Goal: Task Accomplishment & Management: Use online tool/utility

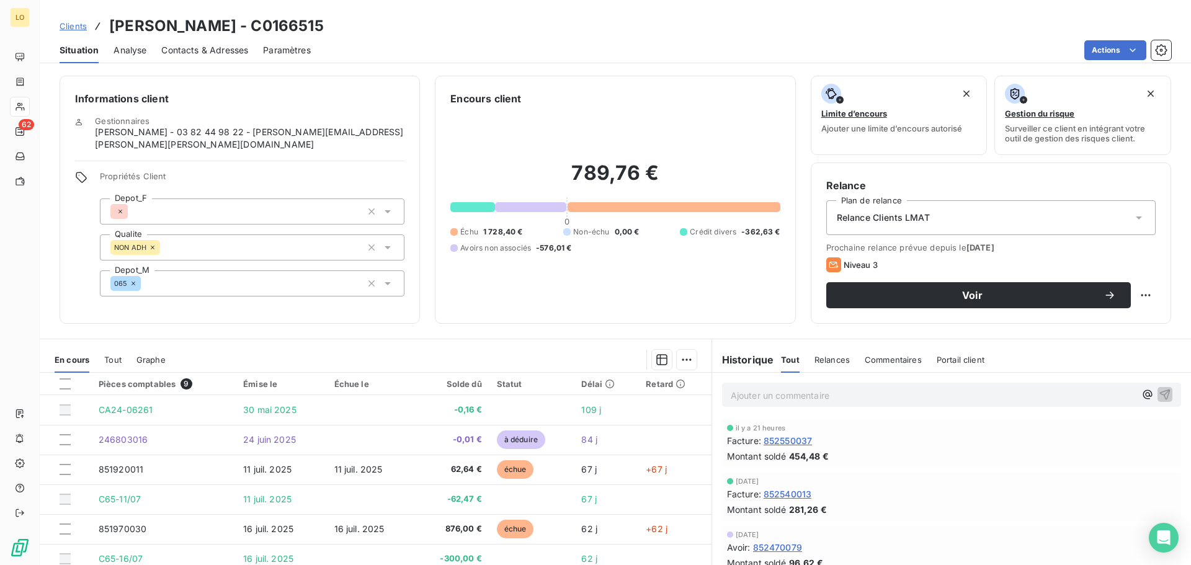
scroll to position [248, 0]
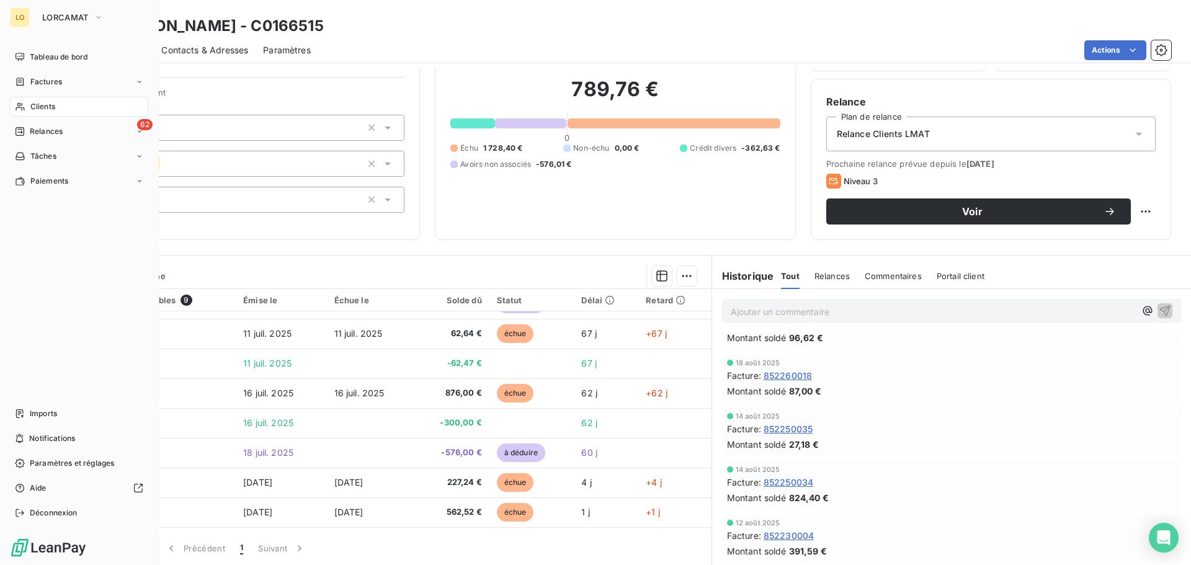
click at [37, 110] on span "Clients" at bounding box center [42, 106] width 25 height 11
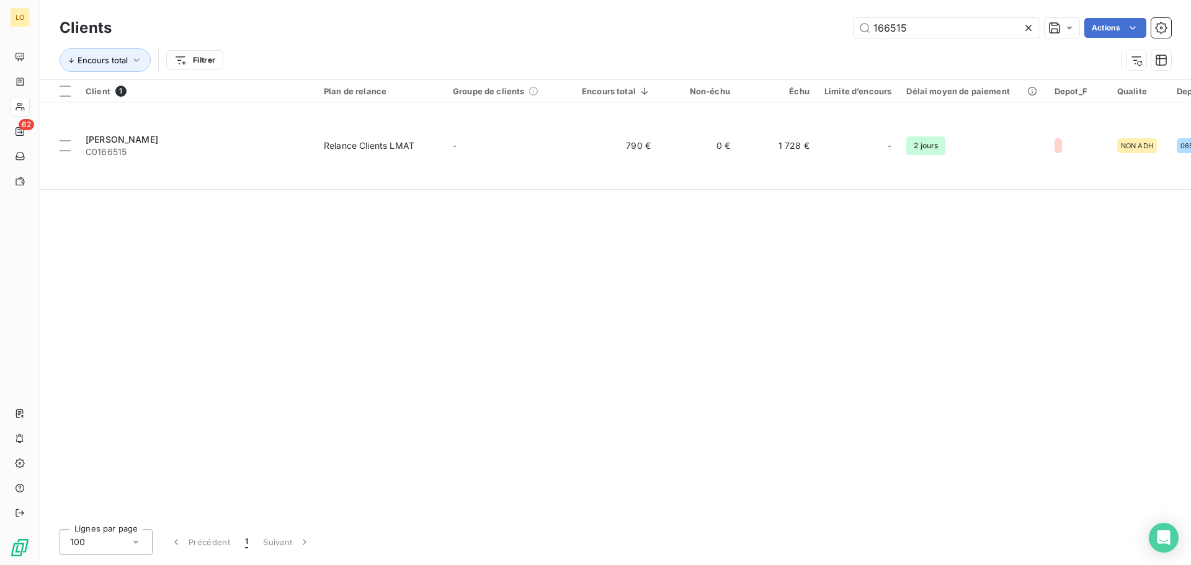
drag, startPoint x: 921, startPoint y: 22, endPoint x: 711, endPoint y: 35, distance: 210.7
click at [736, 23] on div "166515 Actions" at bounding box center [649, 28] width 1044 height 20
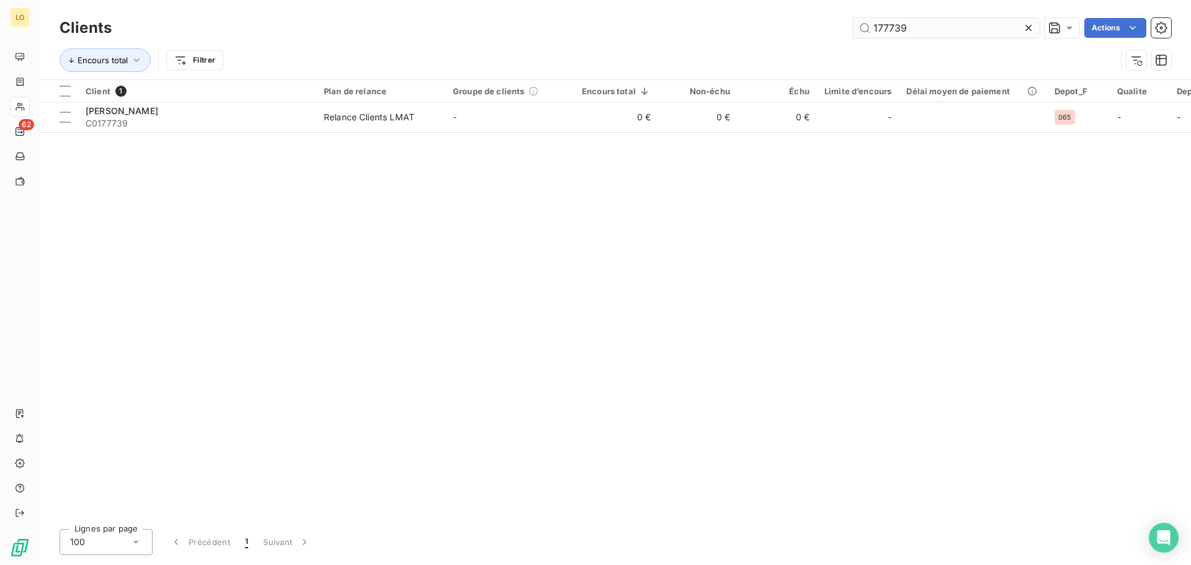
click at [889, 29] on input "177739" at bounding box center [946, 28] width 186 height 20
click at [878, 29] on input "17739" at bounding box center [946, 28] width 186 height 20
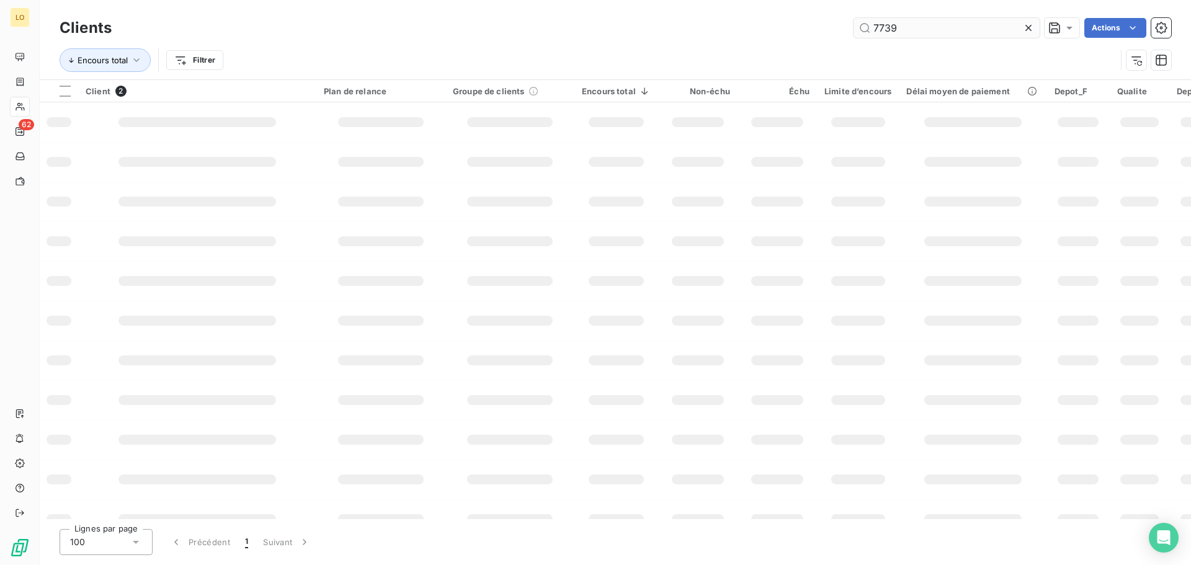
type input "7739"
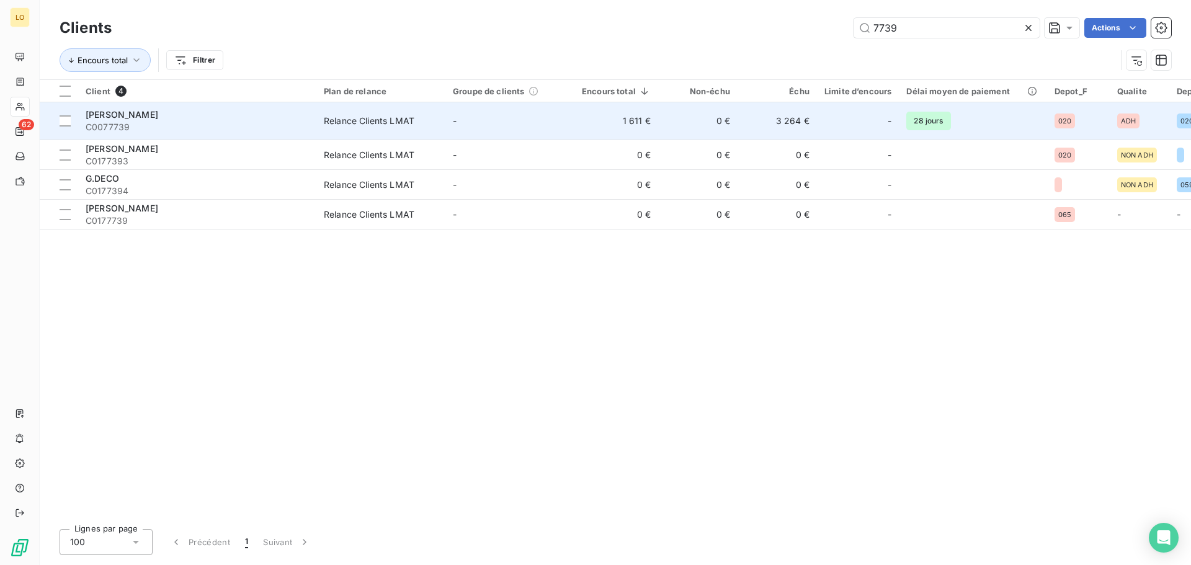
click at [111, 112] on span "[PERSON_NAME]" at bounding box center [122, 114] width 73 height 11
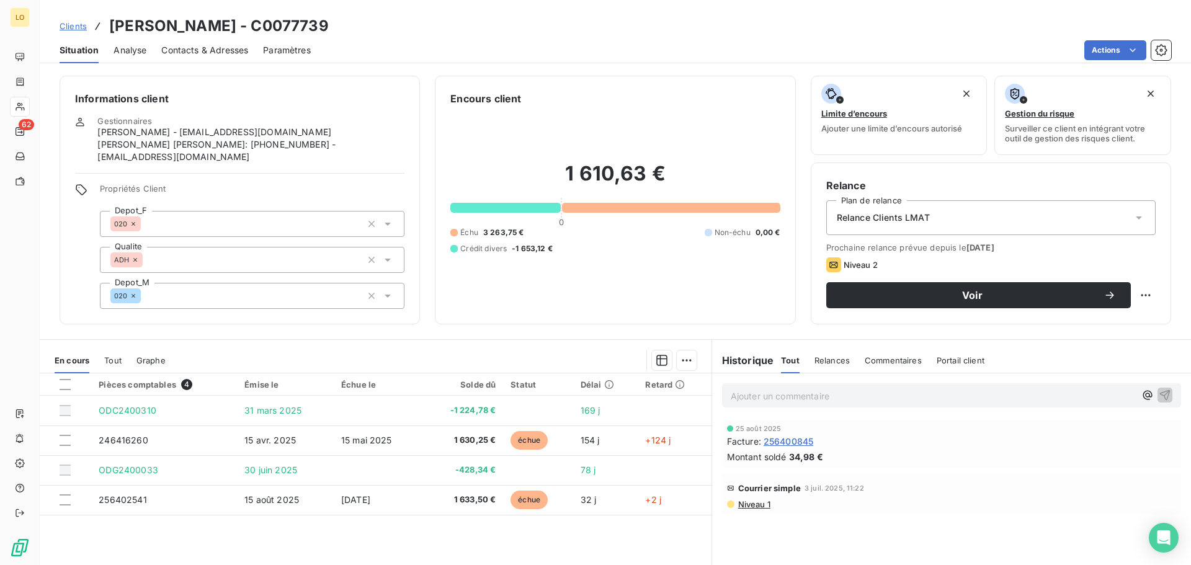
scroll to position [62, 0]
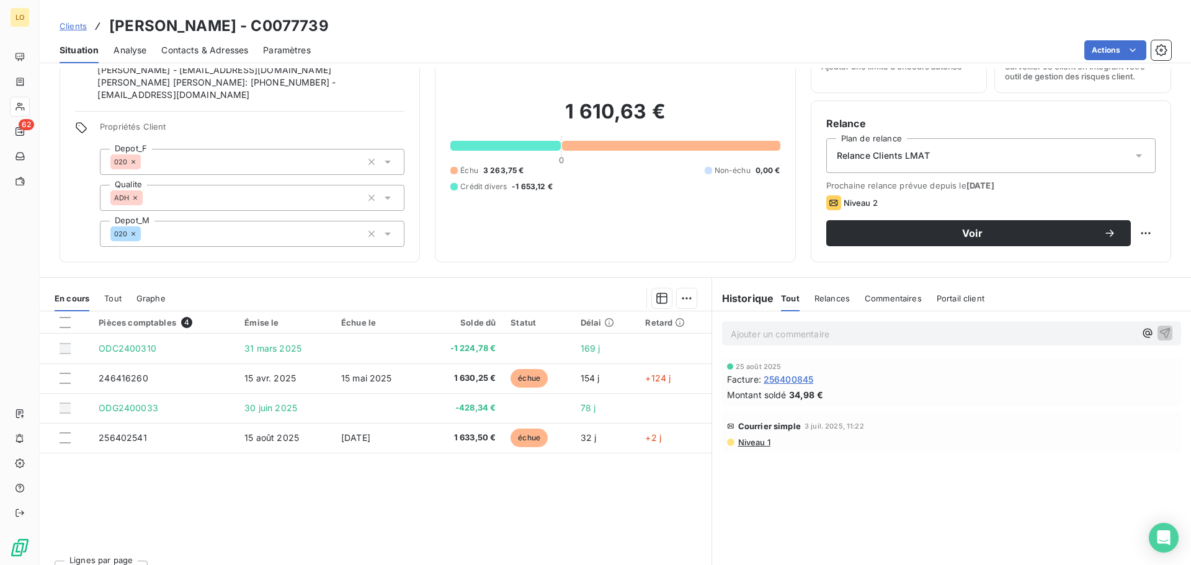
click at [746, 445] on span "Niveau 1" at bounding box center [753, 442] width 33 height 10
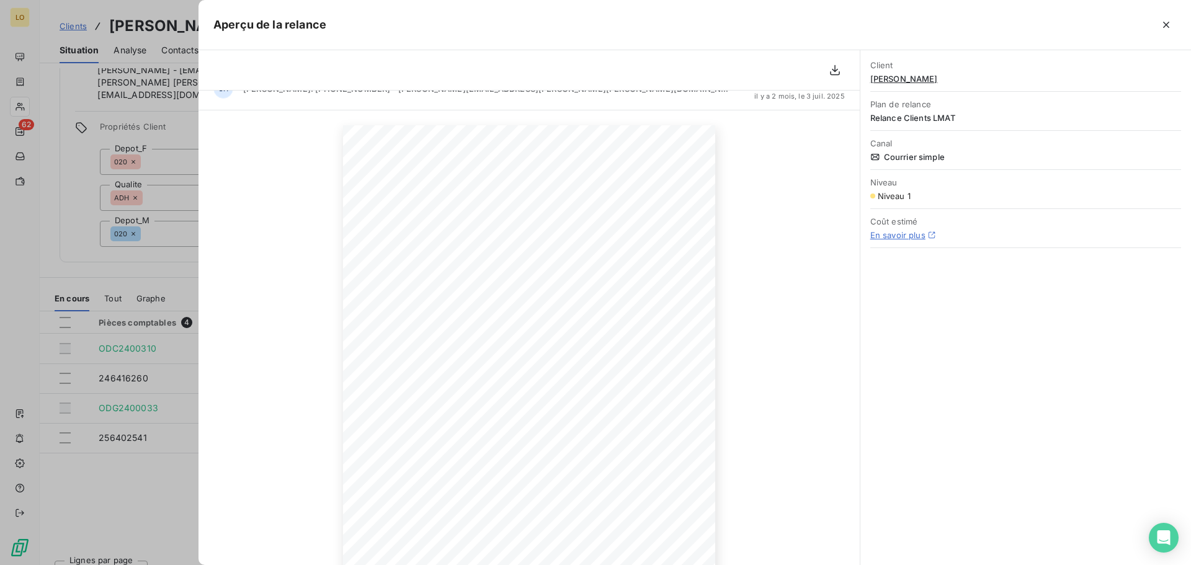
scroll to position [1, 0]
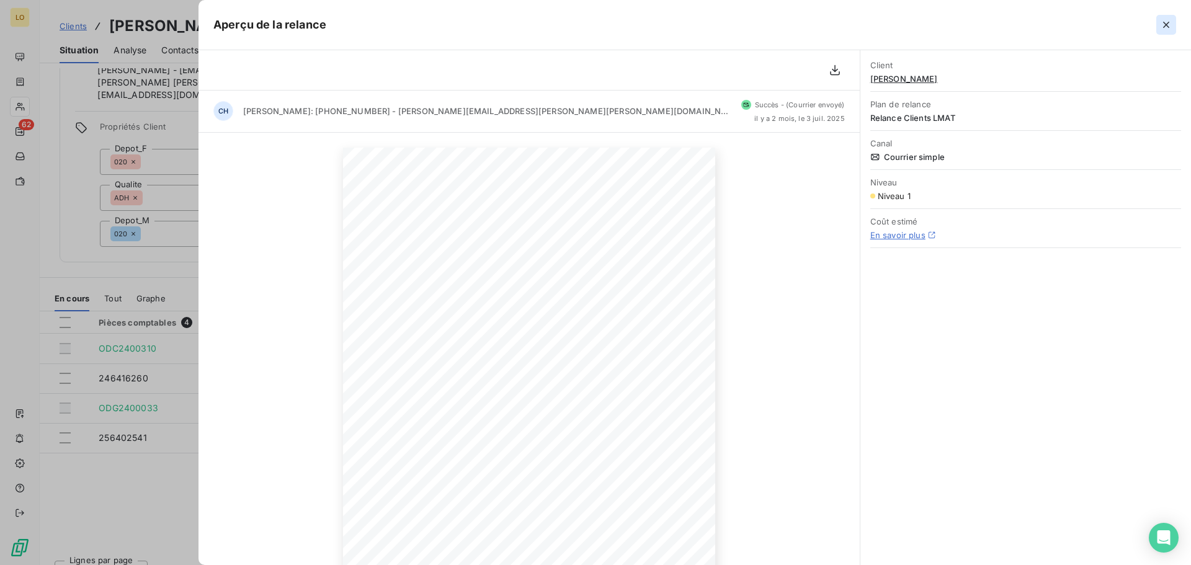
click at [1167, 24] on icon "button" at bounding box center [1166, 25] width 6 height 6
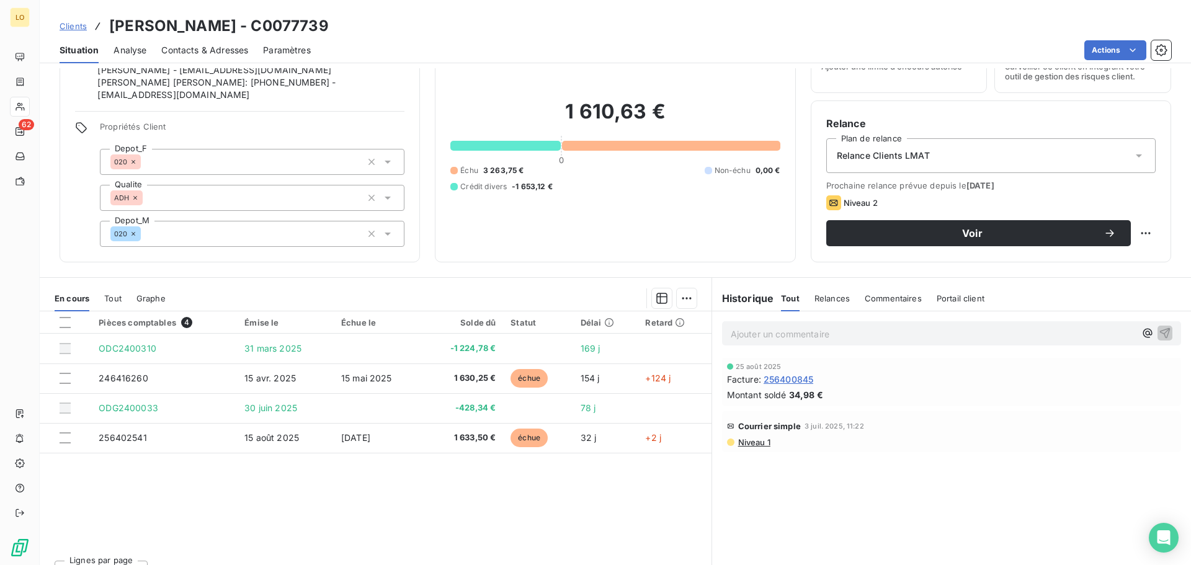
click at [752, 446] on span "Niveau 1" at bounding box center [753, 442] width 33 height 10
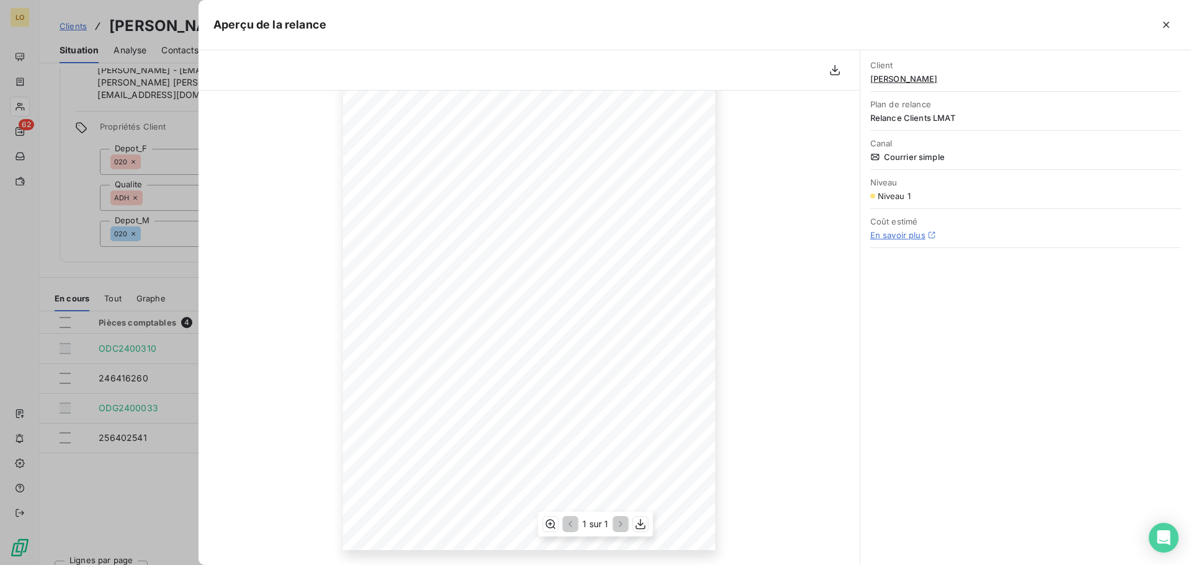
scroll to position [63, 0]
click at [1165, 21] on icon "button" at bounding box center [1166, 25] width 12 height 12
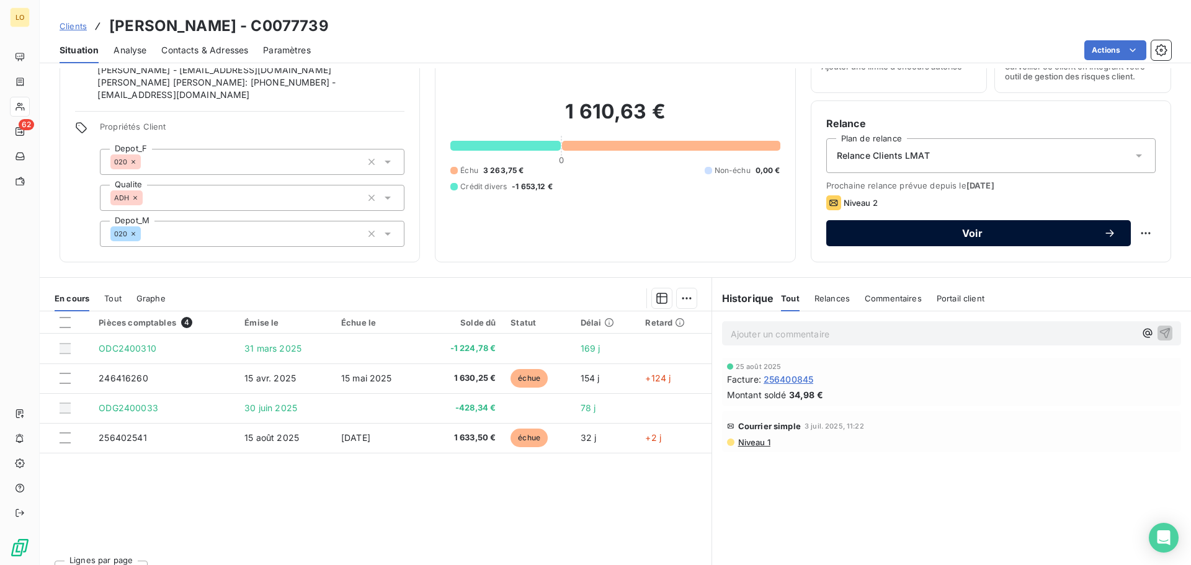
click at [854, 229] on span "Voir" at bounding box center [972, 233] width 262 height 10
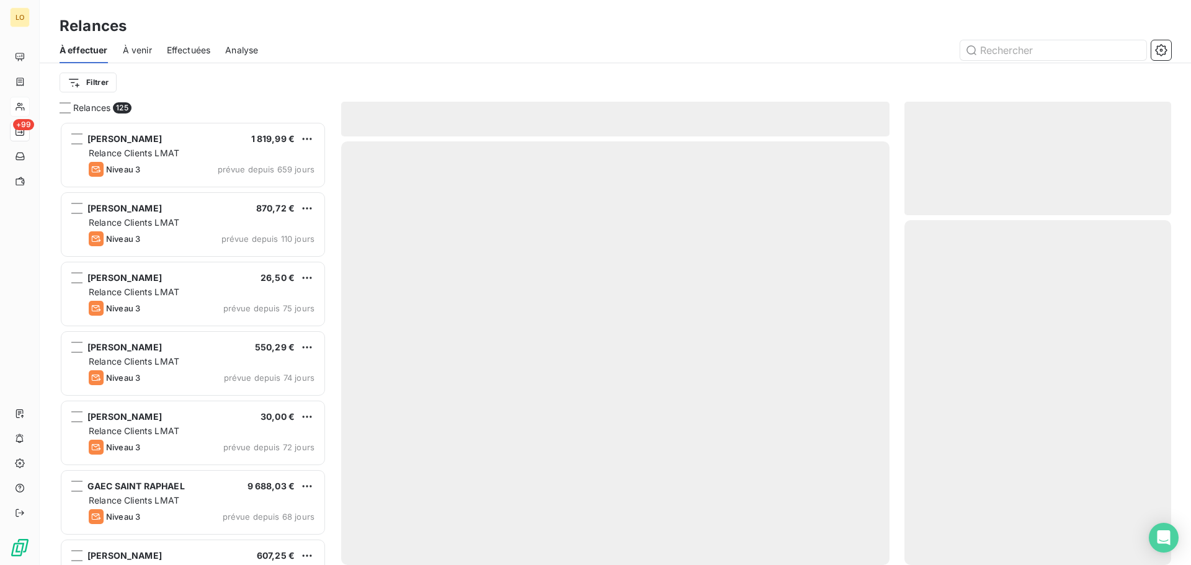
scroll to position [434, 257]
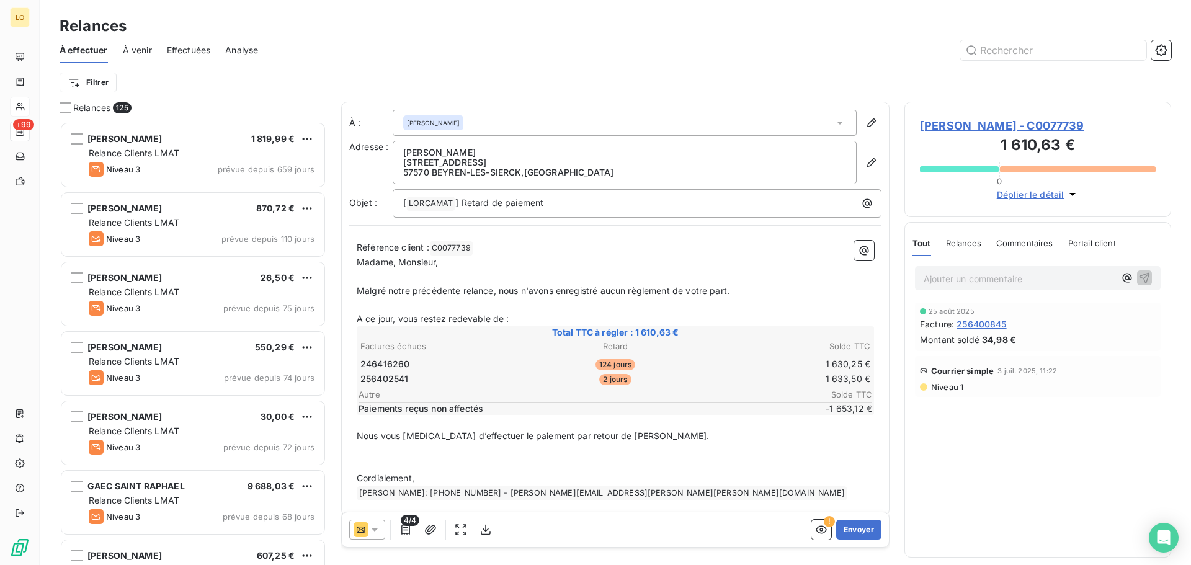
click at [375, 525] on icon at bounding box center [374, 529] width 12 height 12
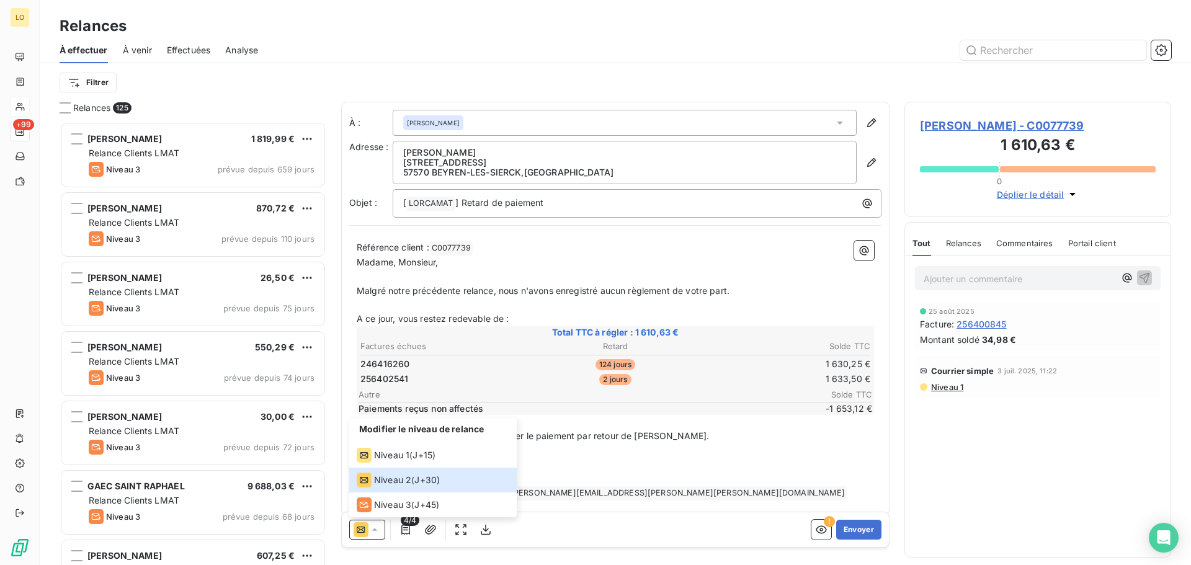
click at [370, 535] on icon at bounding box center [374, 529] width 12 height 12
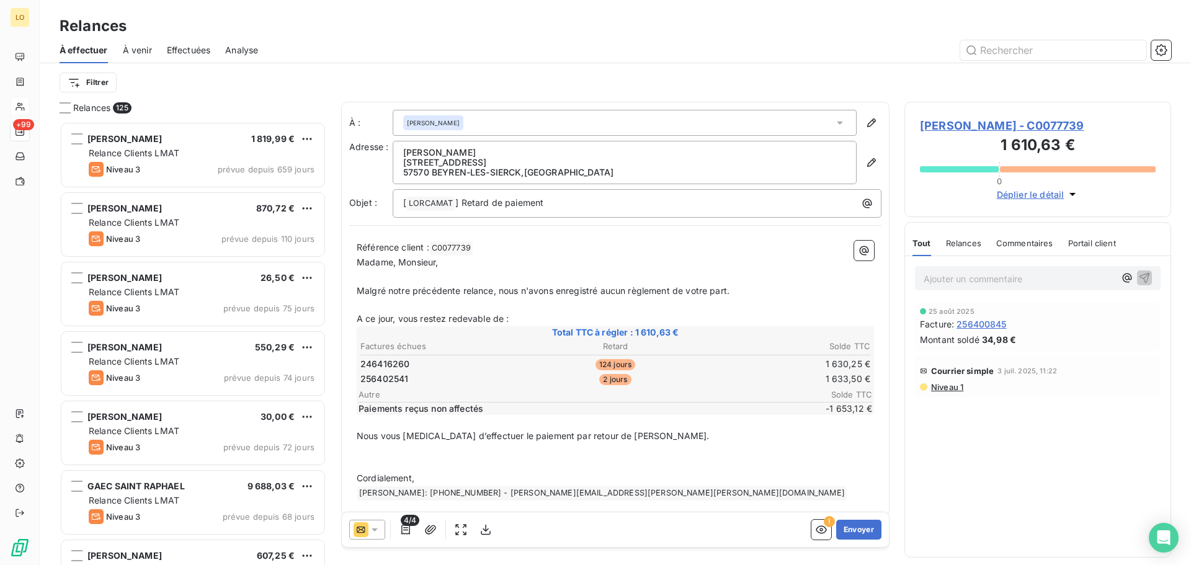
click at [374, 530] on icon at bounding box center [375, 529] width 6 height 3
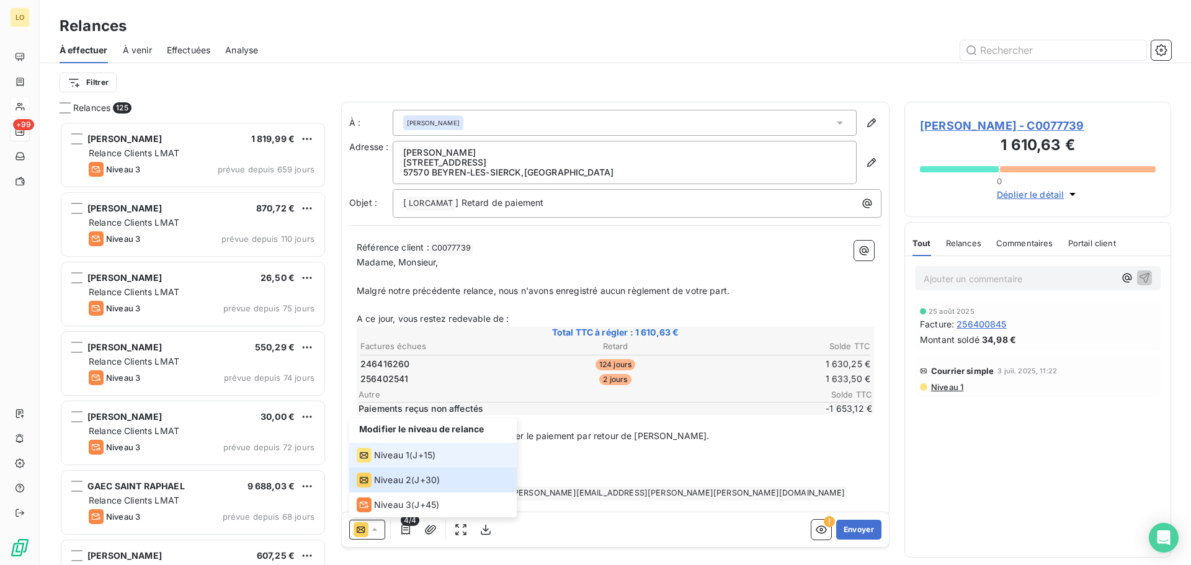
click at [384, 453] on span "Niveau 1" at bounding box center [391, 455] width 35 height 12
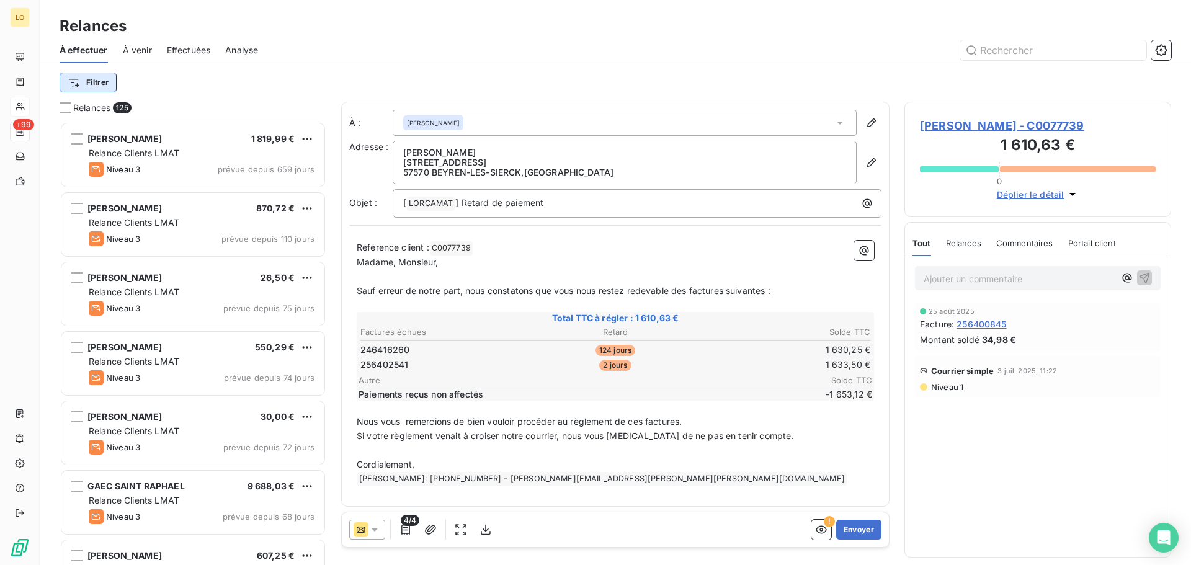
click at [102, 78] on html "LO +99 Relances À effectuer À venir Effectuées Analyse Filtrer Relances 125 [PE…" at bounding box center [595, 282] width 1191 height 565
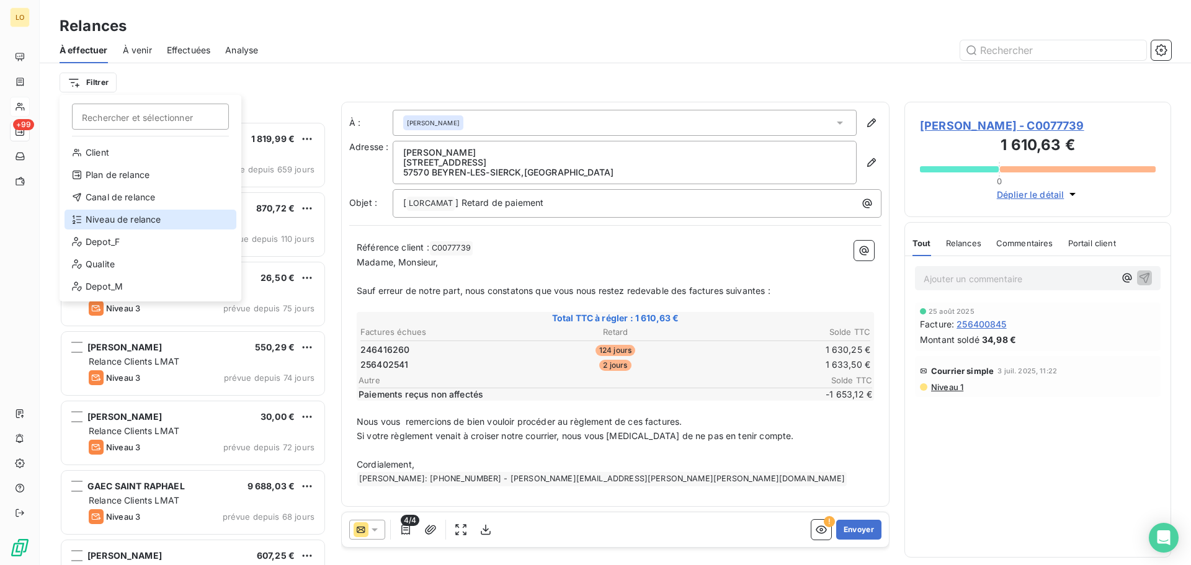
click at [118, 225] on div "Niveau de relance" at bounding box center [151, 220] width 172 height 20
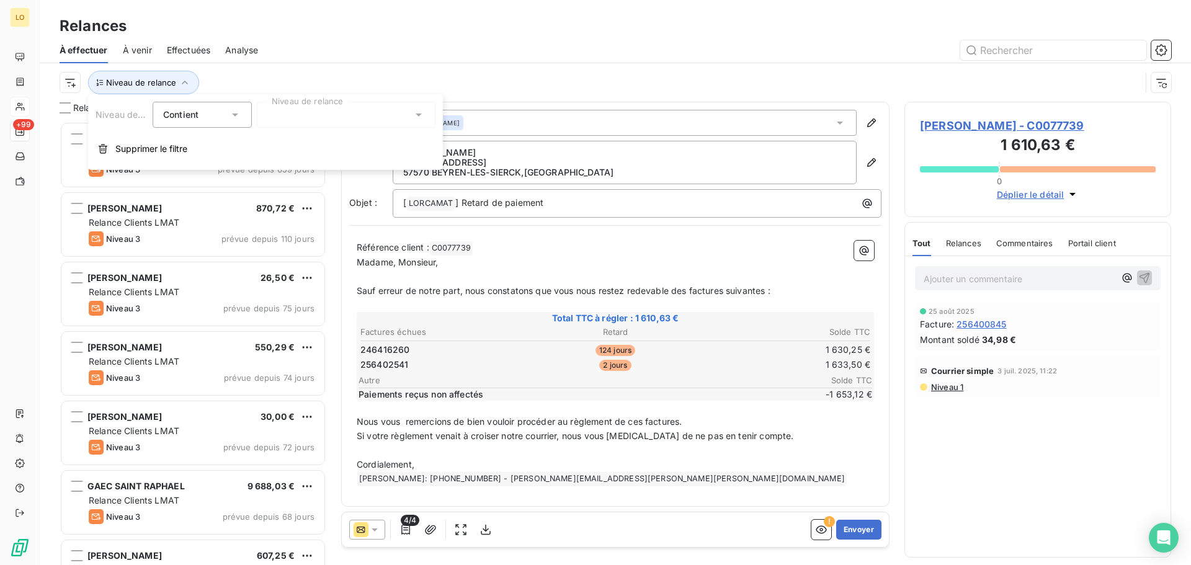
click at [271, 115] on div at bounding box center [346, 115] width 179 height 26
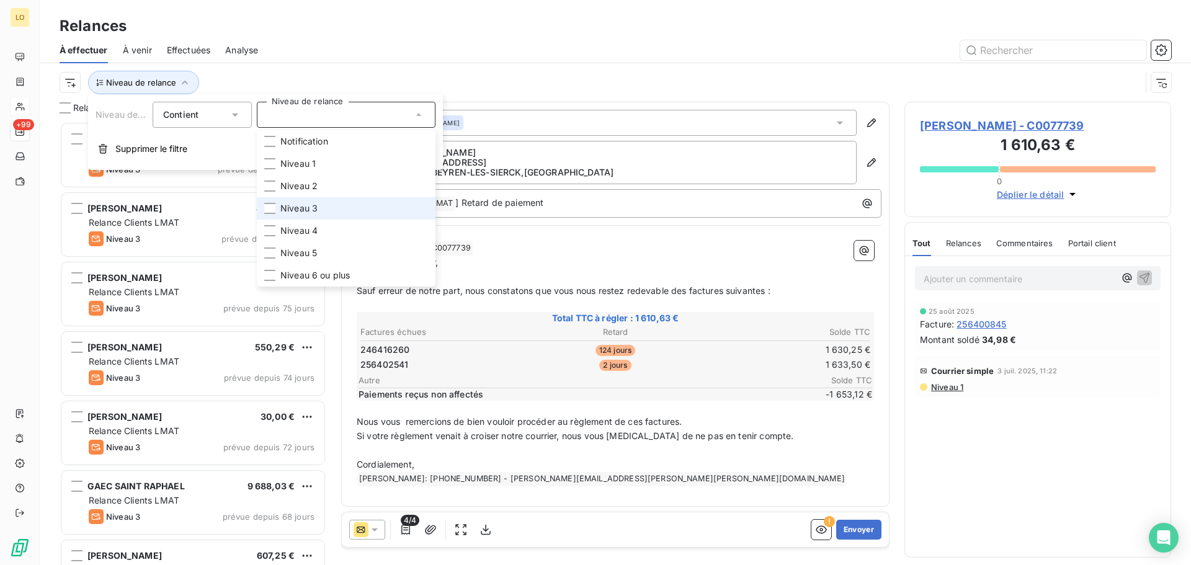
click at [284, 212] on span "Niveau 3" at bounding box center [298, 208] width 37 height 12
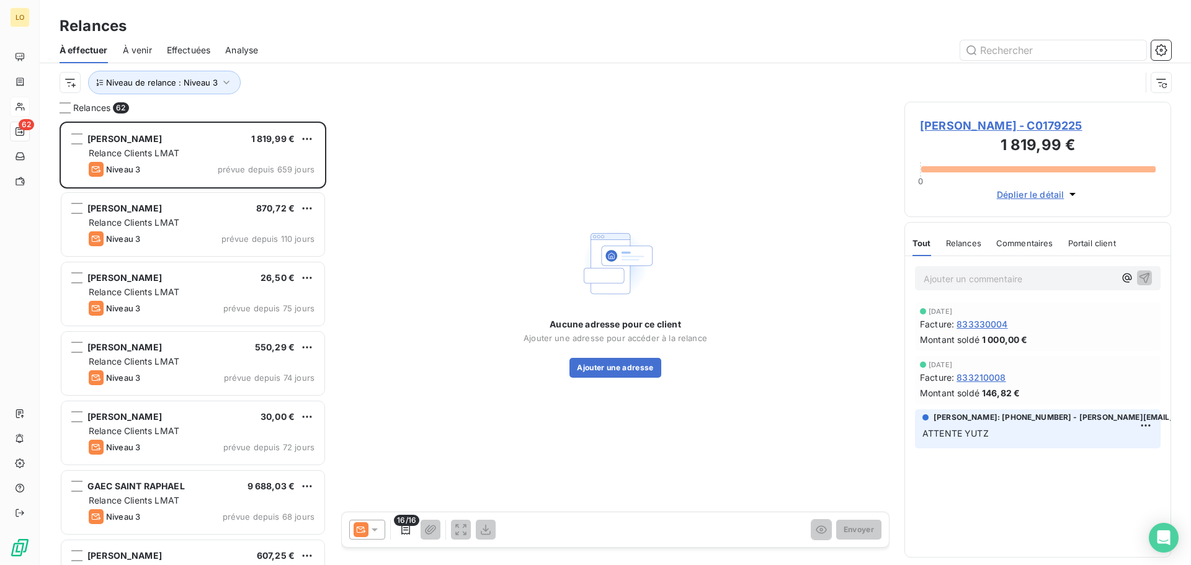
click at [486, 68] on div "Niveau de relance : Niveau 3" at bounding box center [615, 82] width 1111 height 38
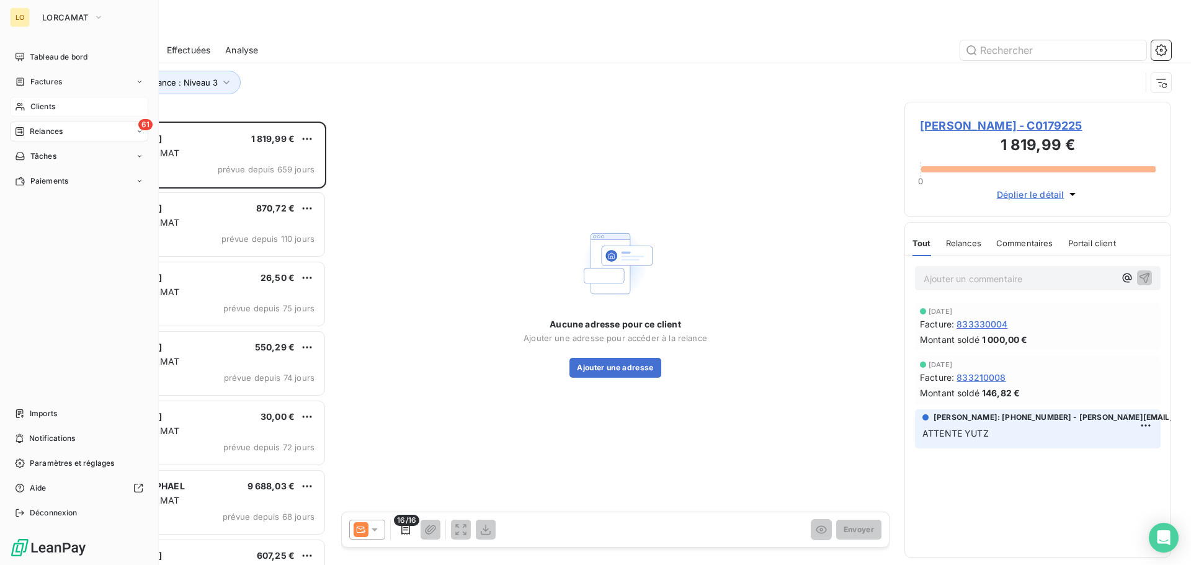
click at [36, 100] on div "Clients" at bounding box center [79, 107] width 138 height 20
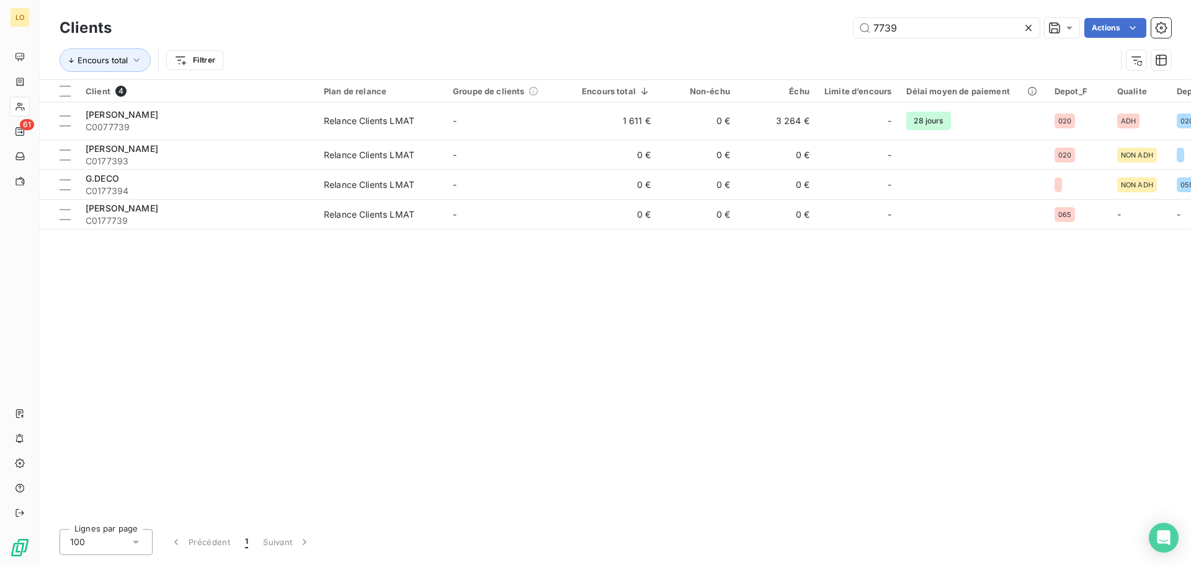
drag, startPoint x: 928, startPoint y: 32, endPoint x: 777, endPoint y: 15, distance: 152.3
click at [772, 15] on div "Clients 7739 Actions" at bounding box center [615, 28] width 1111 height 26
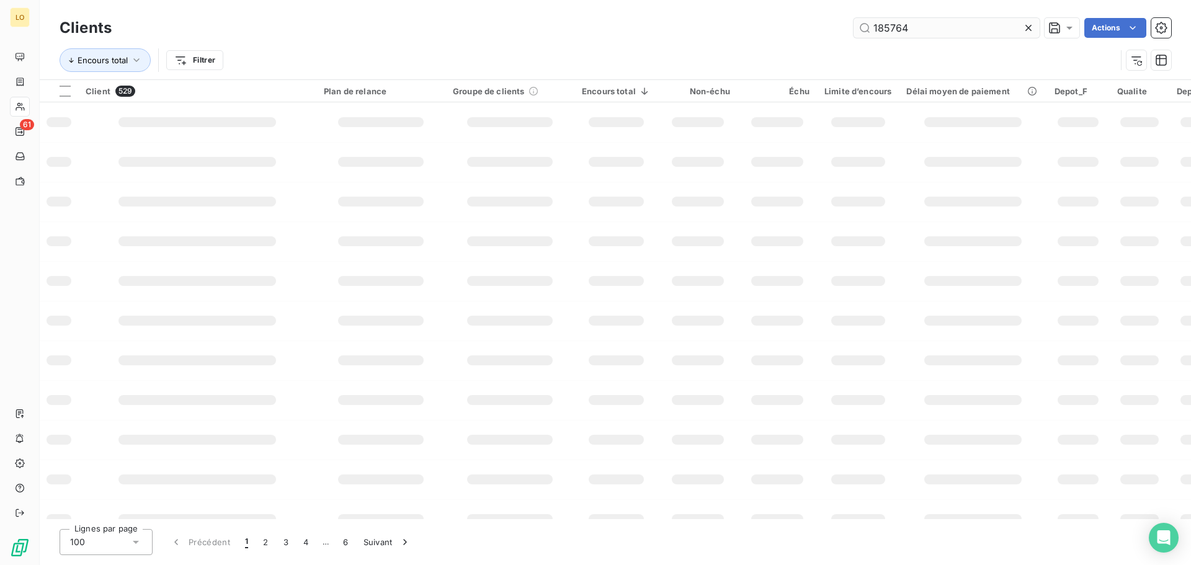
type input "185764"
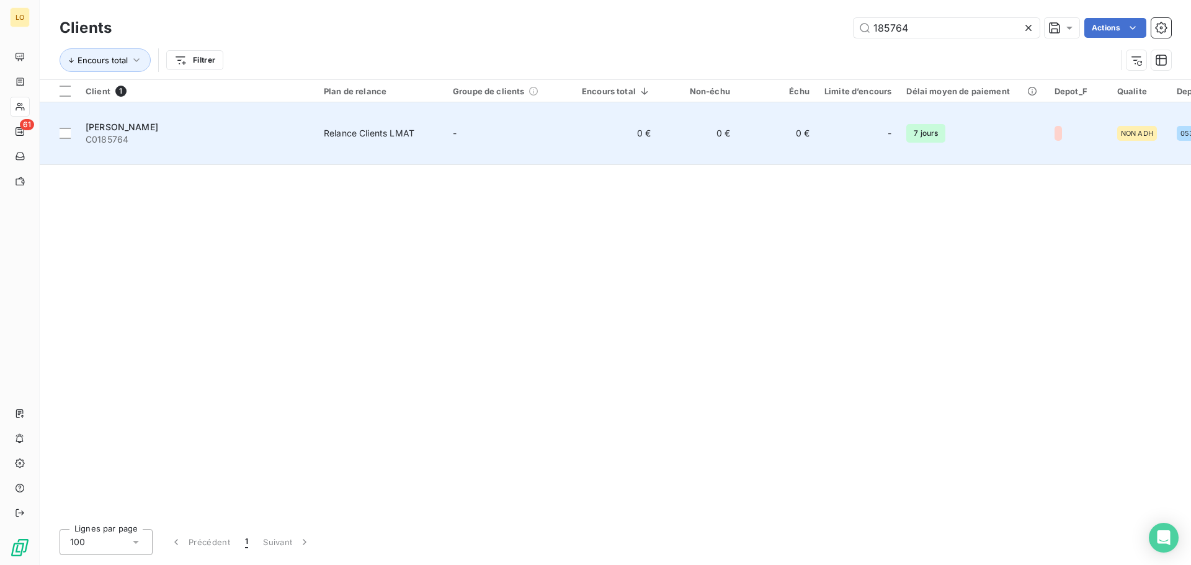
click at [136, 122] on span "[PERSON_NAME]" at bounding box center [122, 127] width 73 height 11
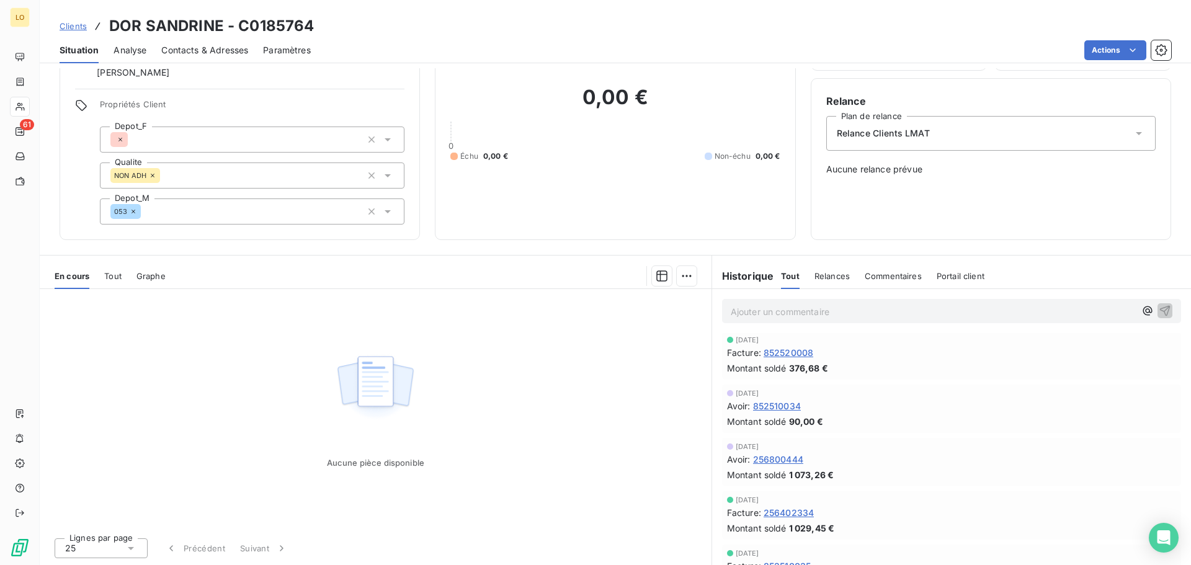
scroll to position [187, 0]
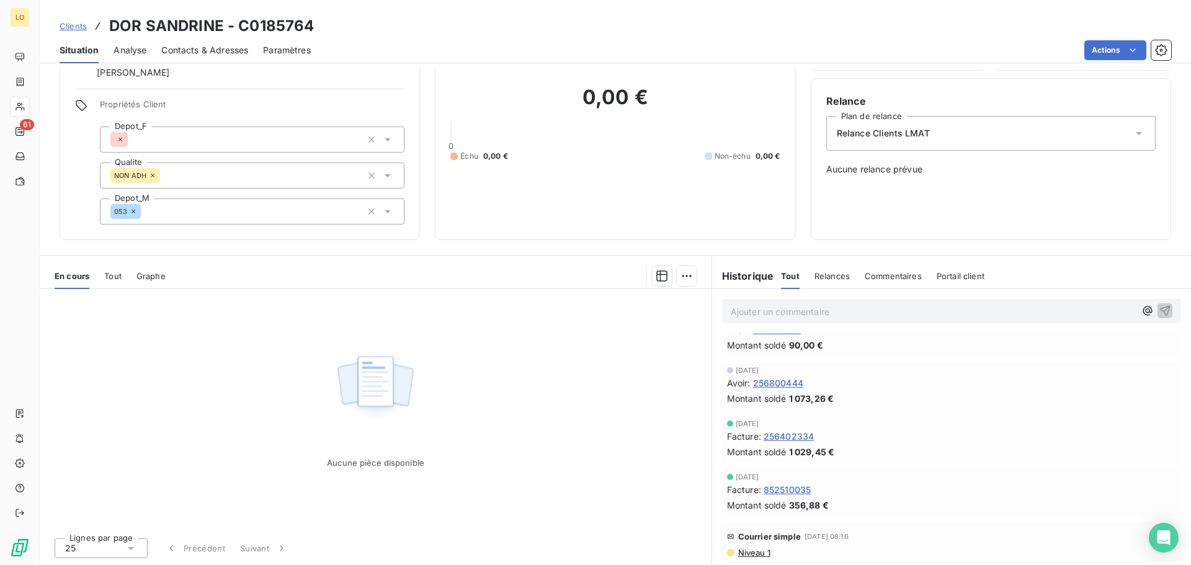
click at [741, 554] on span "Niveau 1" at bounding box center [753, 553] width 33 height 10
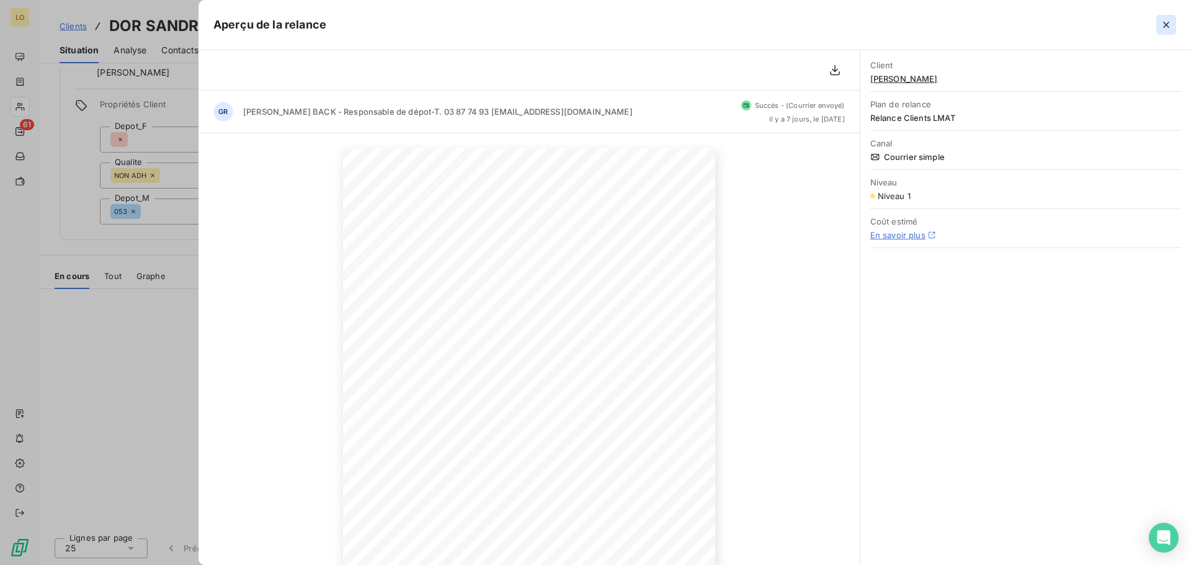
click at [1164, 22] on icon "button" at bounding box center [1166, 25] width 6 height 6
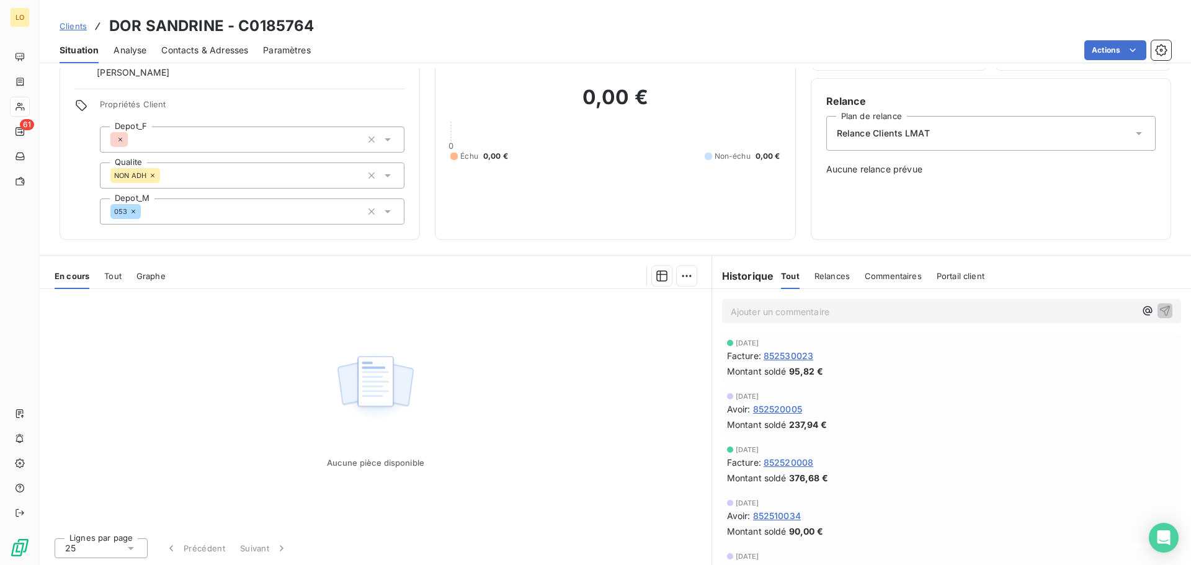
scroll to position [0, 0]
